Goal: Complete application form

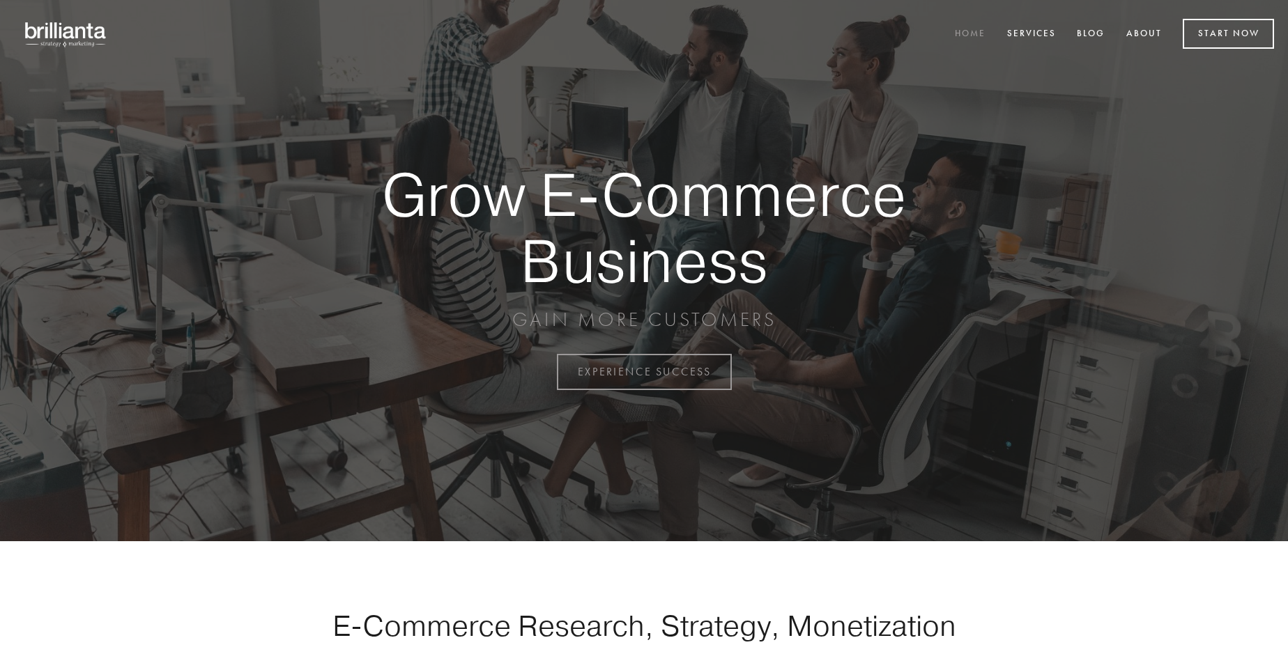
scroll to position [3652, 0]
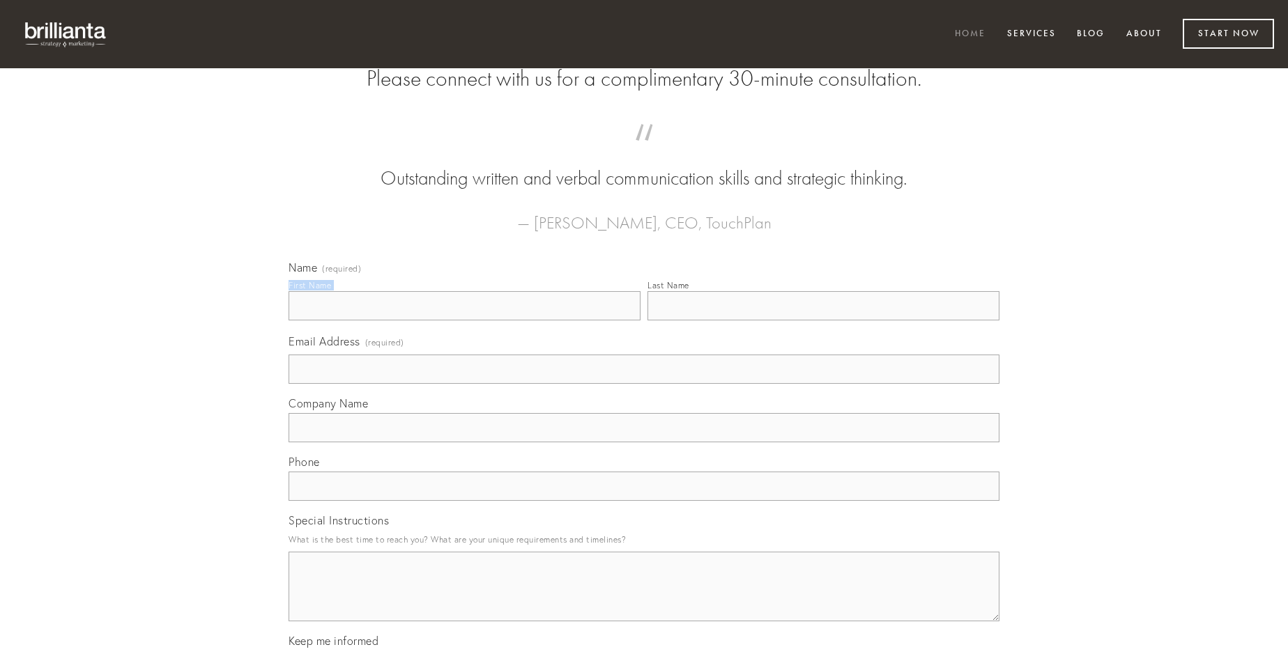
type input "[PERSON_NAME]"
click at [823, 321] on input "Last Name" at bounding box center [823, 305] width 352 height 29
type input "[PERSON_NAME]"
click at [644, 384] on input "Email Address (required)" at bounding box center [643, 369] width 711 height 29
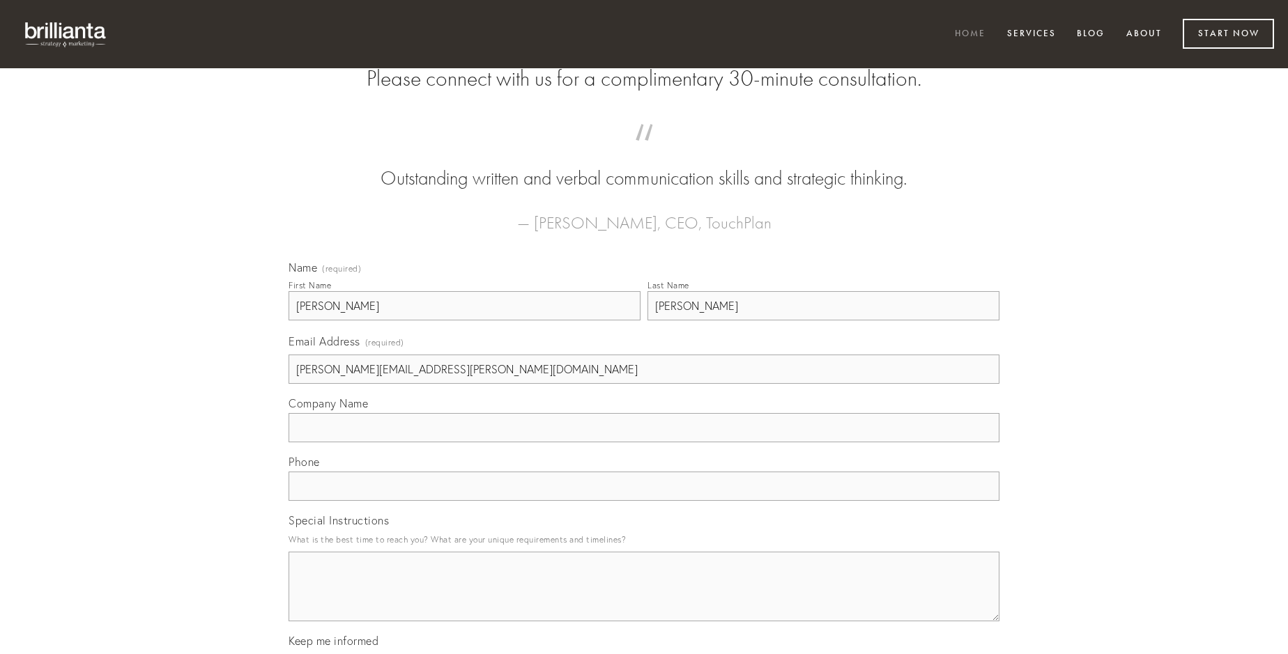
type input "[PERSON_NAME][EMAIL_ADDRESS][PERSON_NAME][DOMAIN_NAME]"
click at [644, 442] on input "Company Name" at bounding box center [643, 427] width 711 height 29
type input "arma"
click at [644, 501] on input "text" at bounding box center [643, 486] width 711 height 29
click at [644, 599] on textarea "Special Instructions" at bounding box center [643, 587] width 711 height 70
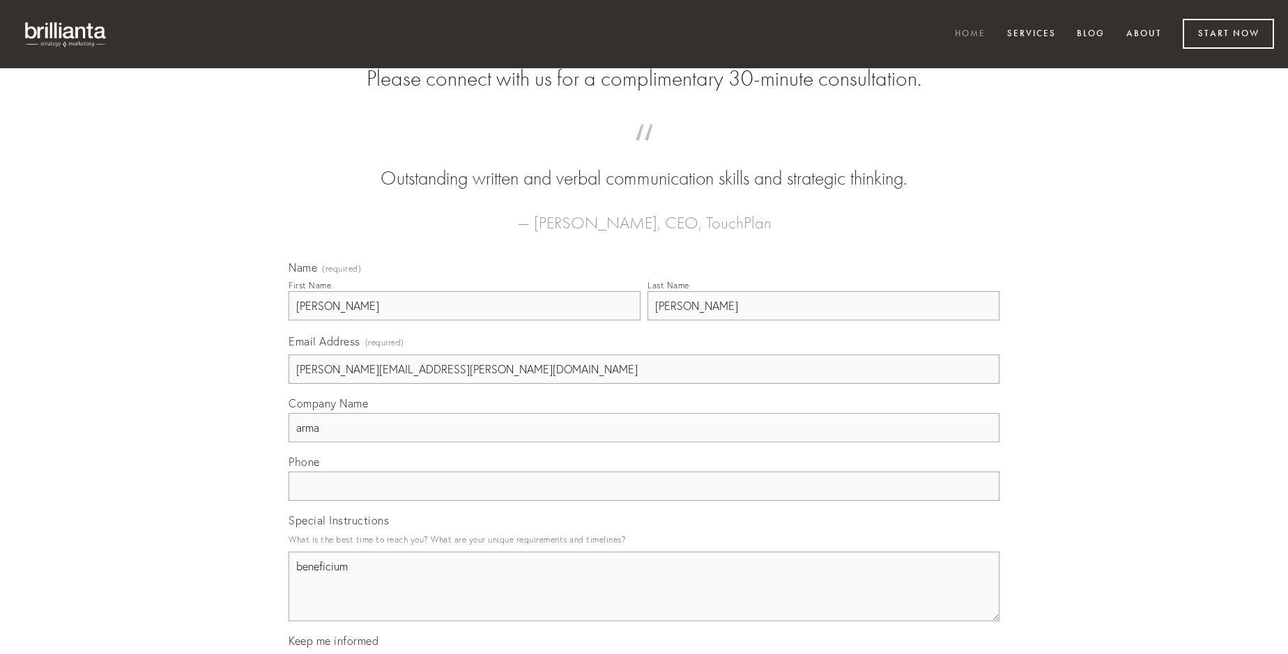
type textarea "beneficium"
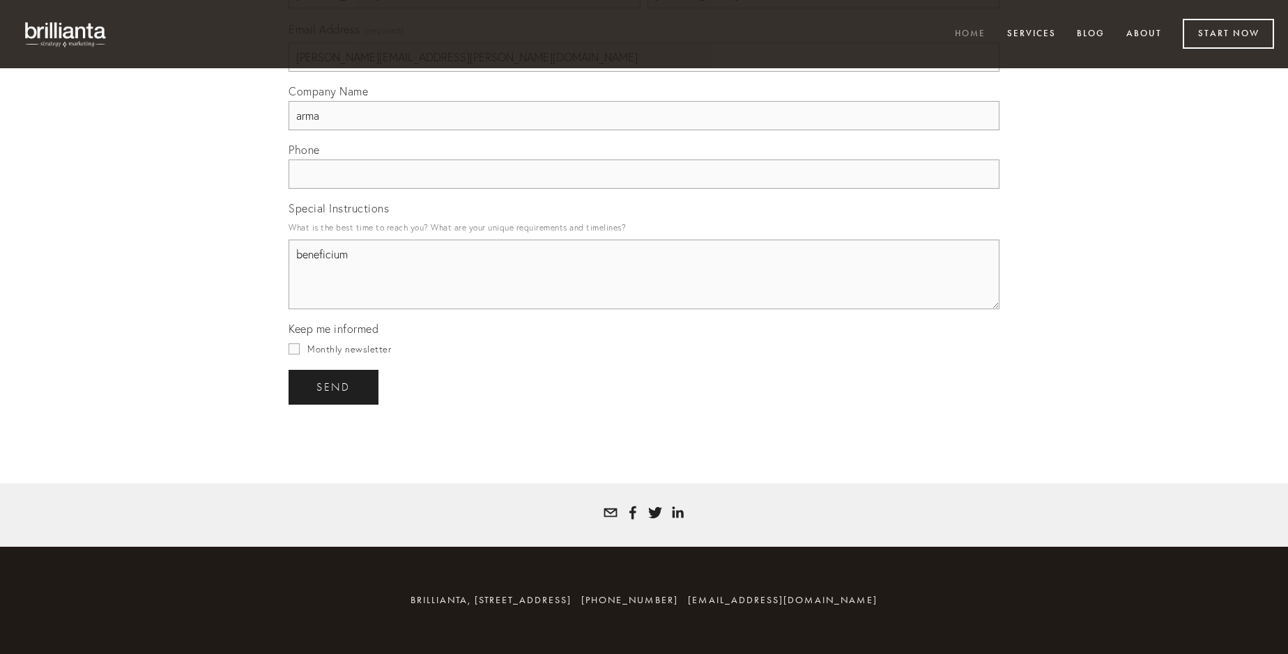
click at [334, 387] on span "send" at bounding box center [333, 387] width 34 height 13
